Goal: Information Seeking & Learning: Learn about a topic

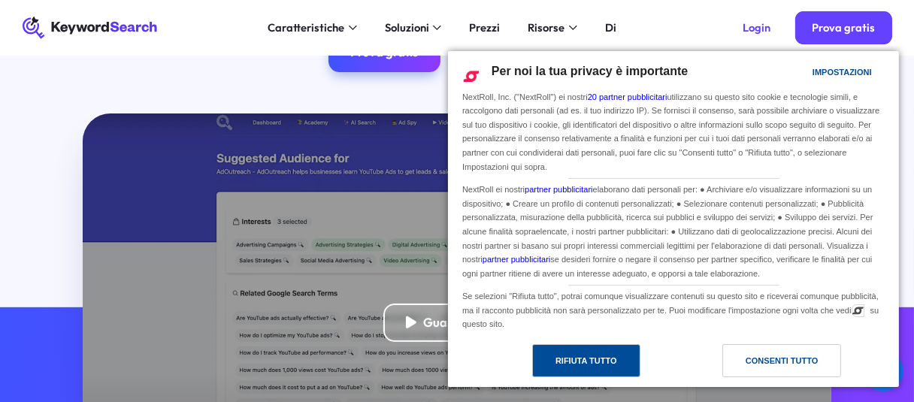
click at [594, 357] on font "Rifiuta tutto" at bounding box center [586, 360] width 62 height 9
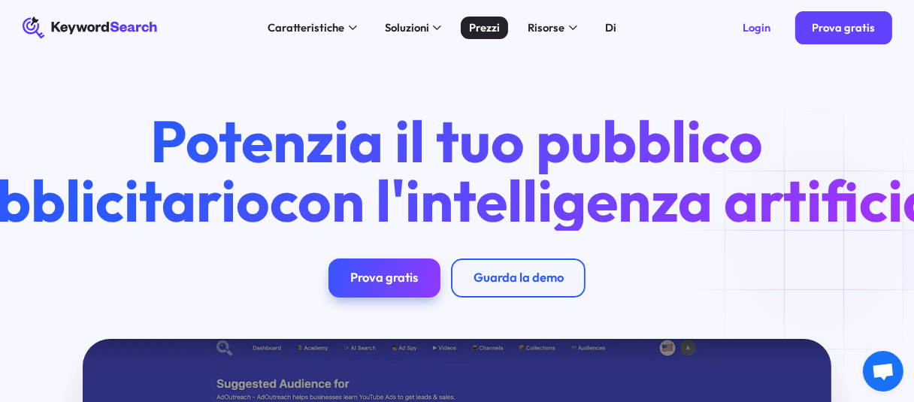
click at [487, 26] on font "Prezzi" at bounding box center [484, 27] width 31 height 14
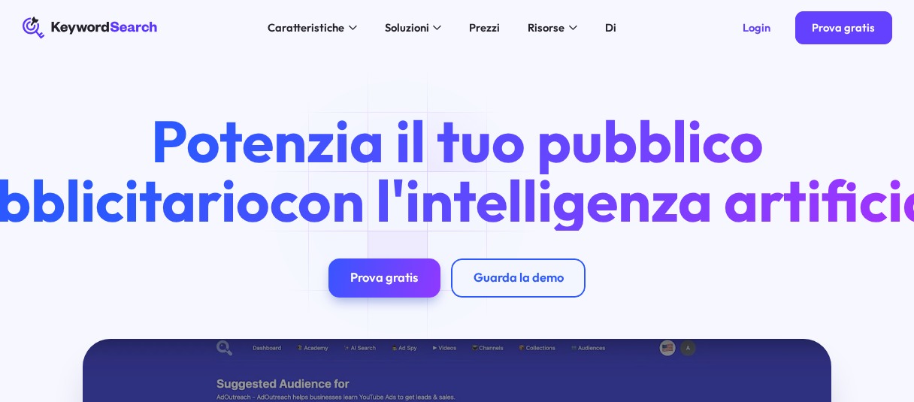
click at [559, 31] on font "Risorse" at bounding box center [546, 27] width 37 height 14
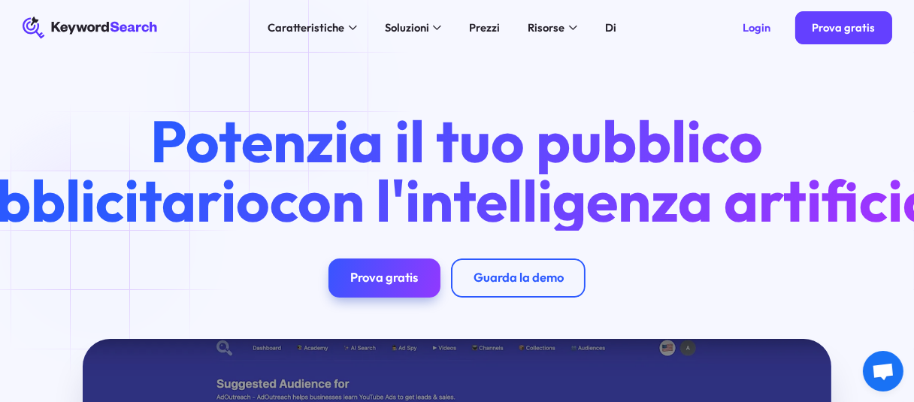
click at [277, 89] on div "Potenzia il tuo pubblico pubblicitario con l'intelligenza artificiale Prova gra…" at bounding box center [457, 197] width 914 height 283
